Goal: Task Accomplishment & Management: Manage account settings

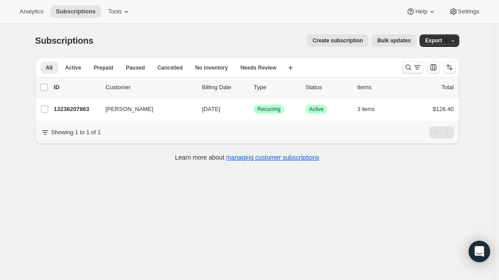
click at [411, 66] on icon "Search and filter results" at bounding box center [408, 68] width 6 height 6
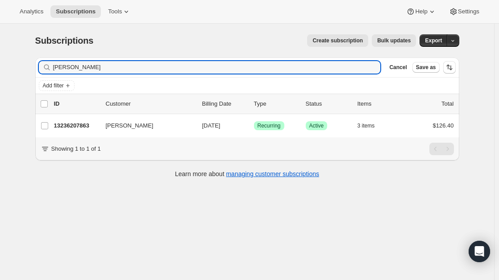
drag, startPoint x: 95, startPoint y: 66, endPoint x: 22, endPoint y: 67, distance: 73.1
click at [22, 67] on div "Subscriptions. This page is ready Subscriptions Create subscription Bulk update…" at bounding box center [247, 164] width 494 height 280
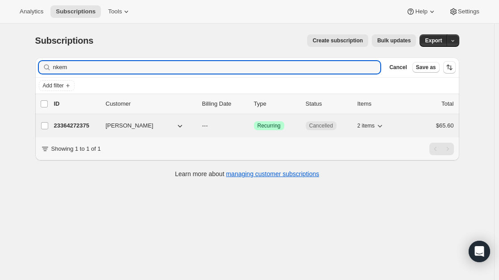
type input "nkem"
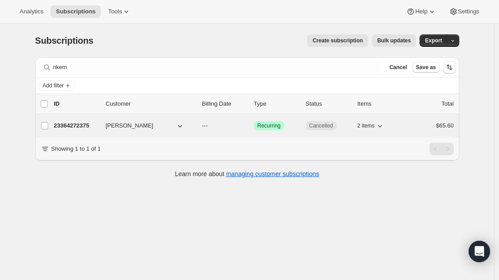
click at [88, 132] on div "23364272375 [PERSON_NAME] --- Success Recurring Cancelled 2 items $65.60" at bounding box center [254, 126] width 400 height 12
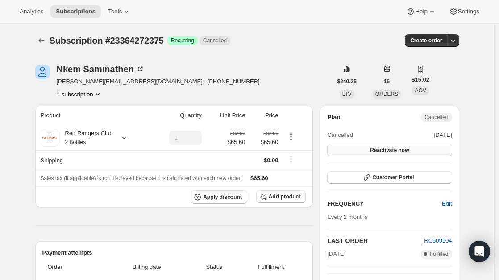
click at [366, 146] on button "Reactivate now" at bounding box center [389, 150] width 124 height 12
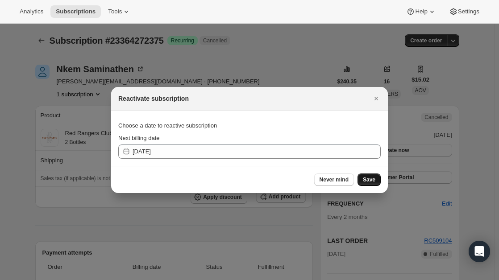
click at [367, 177] on span "Save" at bounding box center [369, 179] width 12 height 7
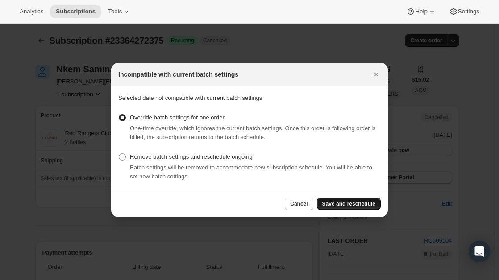
click at [330, 201] on span "Save and reschedule" at bounding box center [348, 203] width 53 height 7
